Goal: Task Accomplishment & Management: Manage account settings

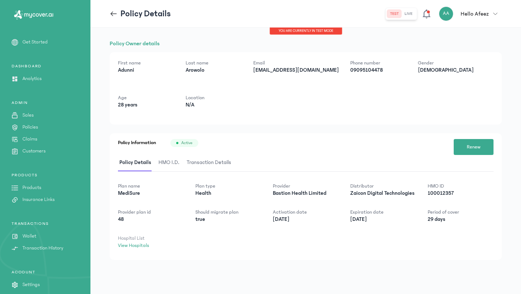
click at [115, 14] on icon at bounding box center [114, 14] width 8 height 8
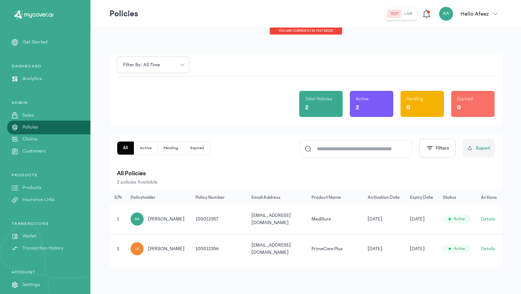
click at [31, 81] on p "Analytics" at bounding box center [31, 79] width 19 height 8
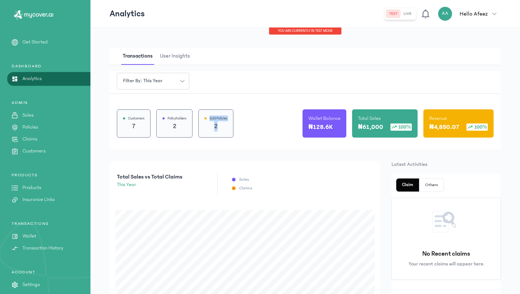
drag, startPoint x: 222, startPoint y: 127, endPoint x: 182, endPoint y: 126, distance: 39.8
click at [182, 126] on div "Customers 7 Policyholders 2 Sold Policies 2" at bounding box center [175, 123] width 116 height 28
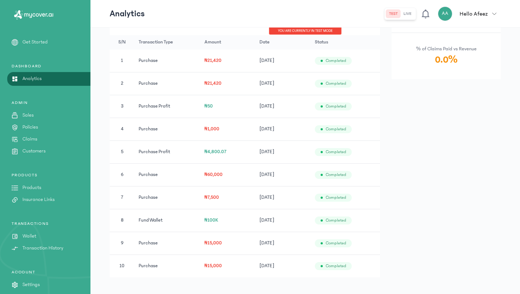
scroll to position [420, 0]
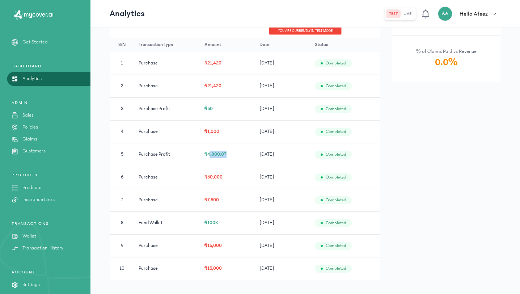
drag, startPoint x: 209, startPoint y: 152, endPoint x: 241, endPoint y: 154, distance: 31.9
click at [241, 155] on td "₦4,800.07" at bounding box center [227, 154] width 55 height 23
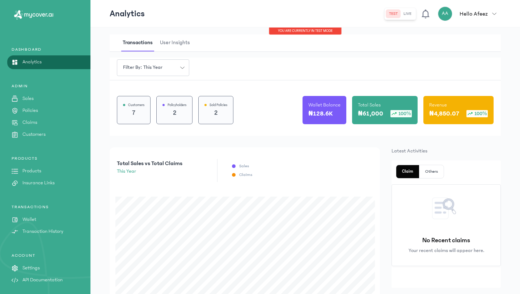
scroll to position [20, 0]
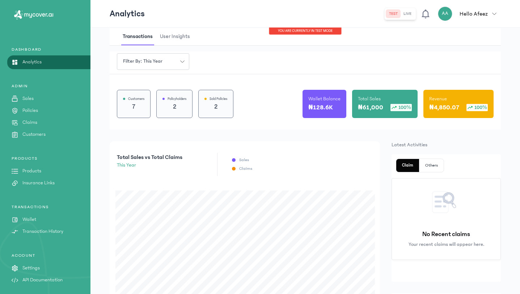
click at [32, 220] on p "Wallet" at bounding box center [29, 220] width 14 height 8
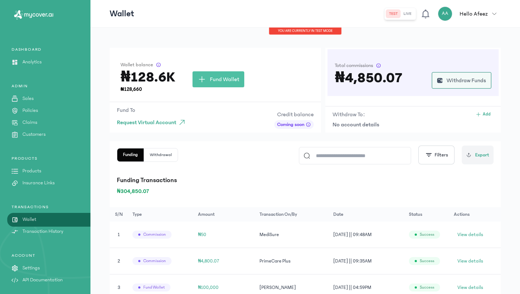
click at [460, 78] on span "Withdraw Funds" at bounding box center [465, 80] width 39 height 9
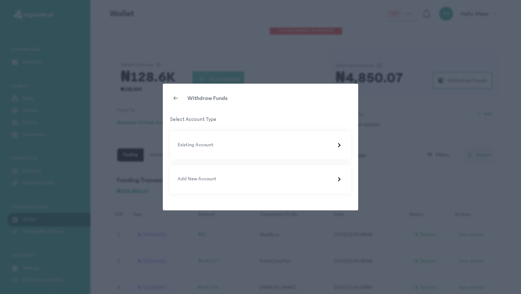
click at [415, 92] on div "Withdraw Funds Select Account Type Existing Account Add New Account" at bounding box center [260, 147] width 521 height 294
click at [293, 70] on div "Withdraw Funds Select Account Type Existing Account Add New Account" at bounding box center [260, 147] width 521 height 294
click at [173, 97] on icon at bounding box center [176, 98] width 6 height 6
